Goal: Task Accomplishment & Management: Manage account settings

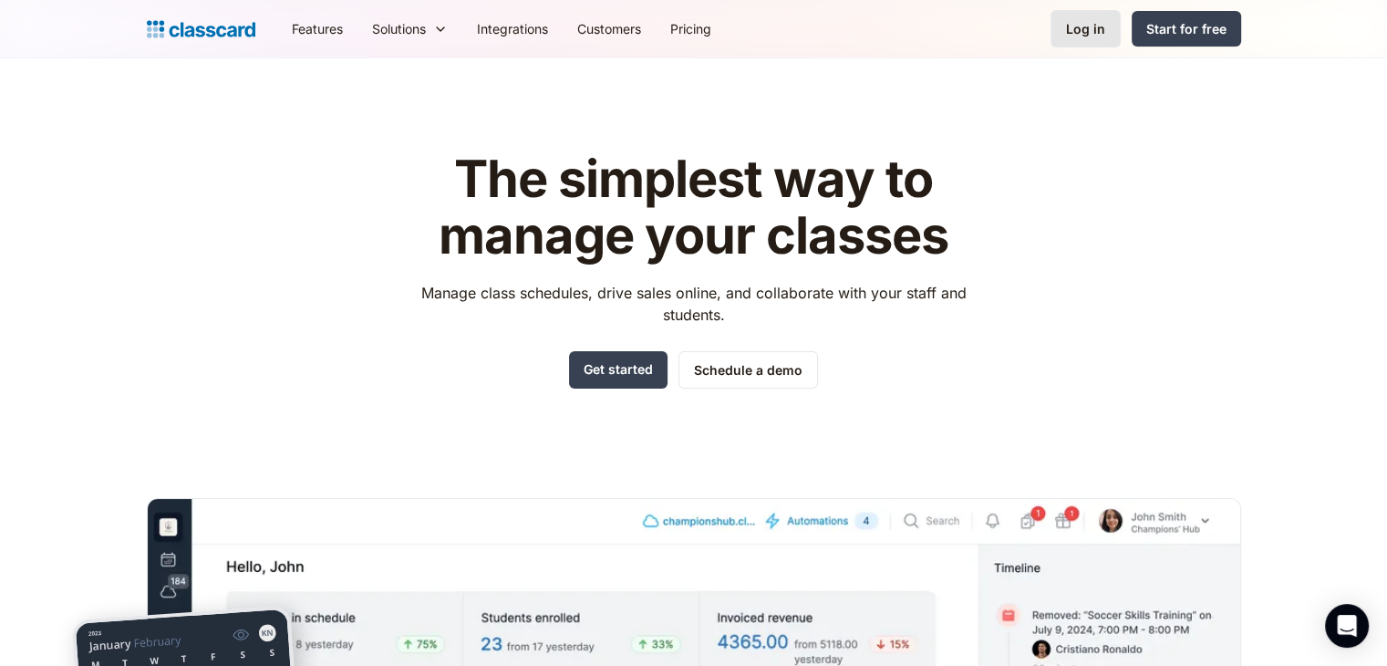
click at [1064, 26] on link "Log in" at bounding box center [1085, 28] width 70 height 37
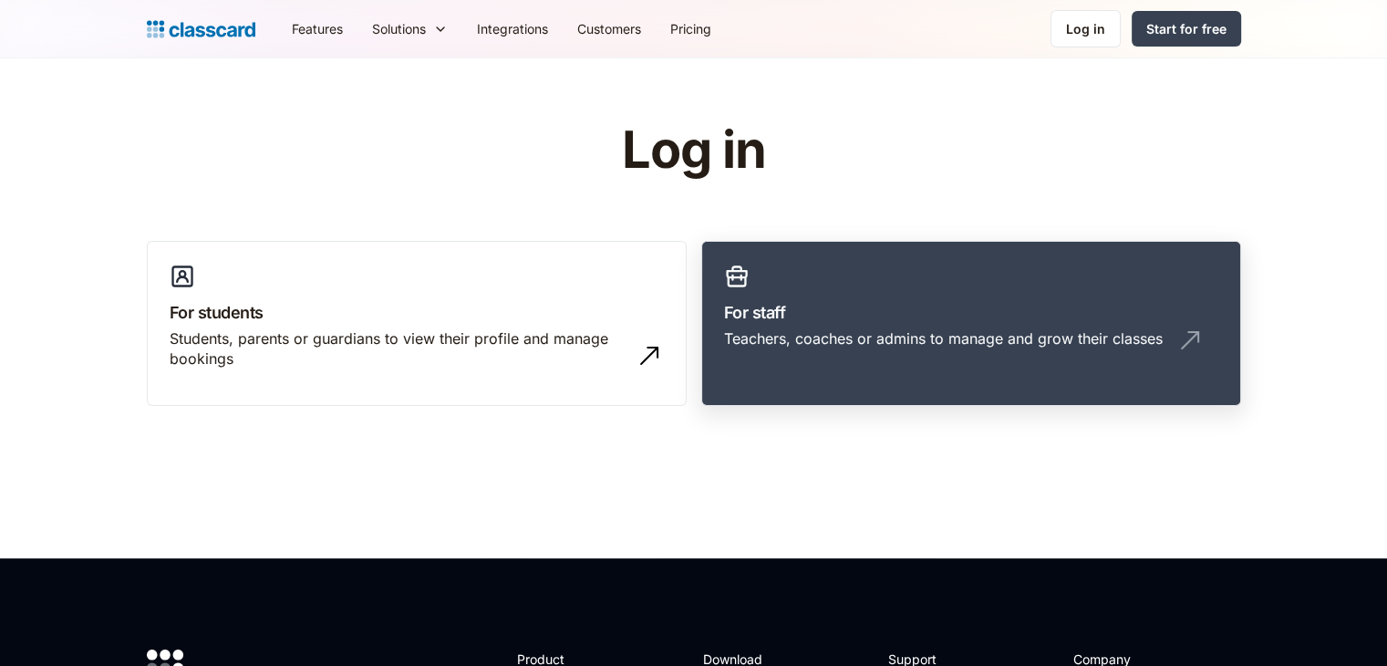
click at [858, 285] on link "For staff Teachers, coaches or admins to manage and grow their classes" at bounding box center [971, 324] width 540 height 166
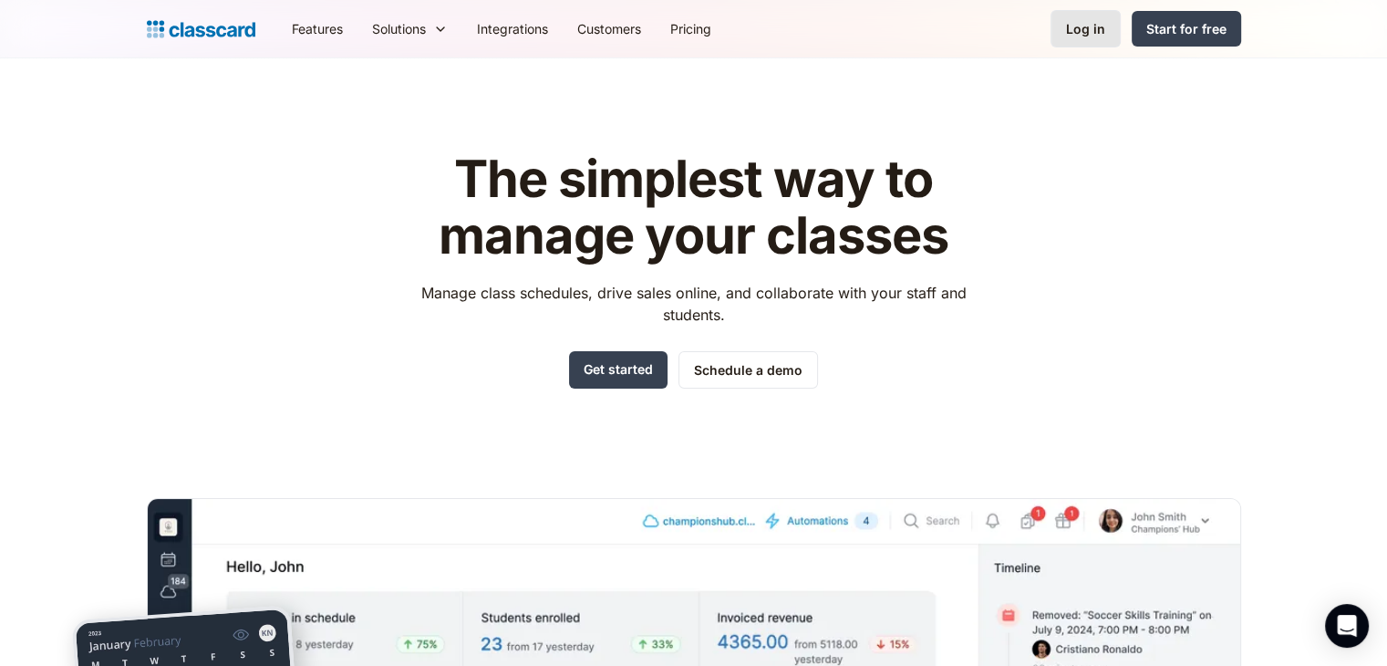
click at [1073, 29] on div "Log in" at bounding box center [1085, 28] width 39 height 19
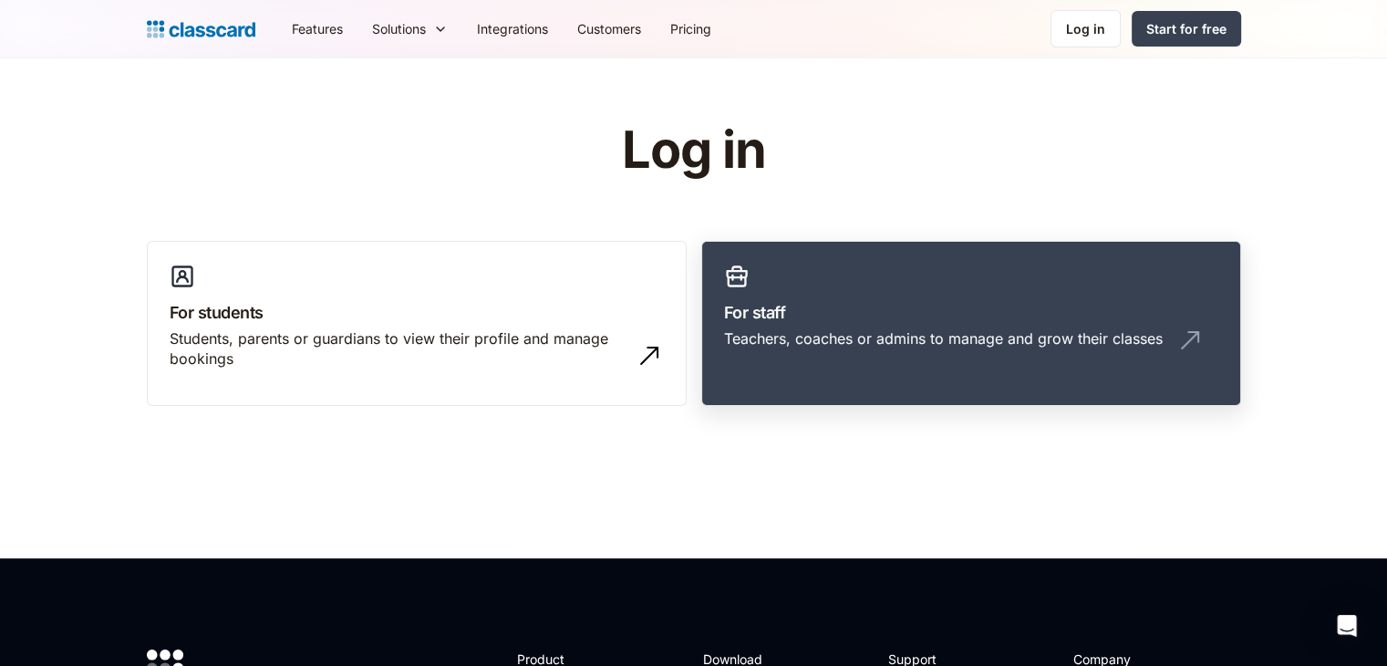
click at [941, 360] on div "Teachers, coaches or admins to manage and grow their classes" at bounding box center [971, 345] width 494 height 35
